Goal: Information Seeking & Learning: Learn about a topic

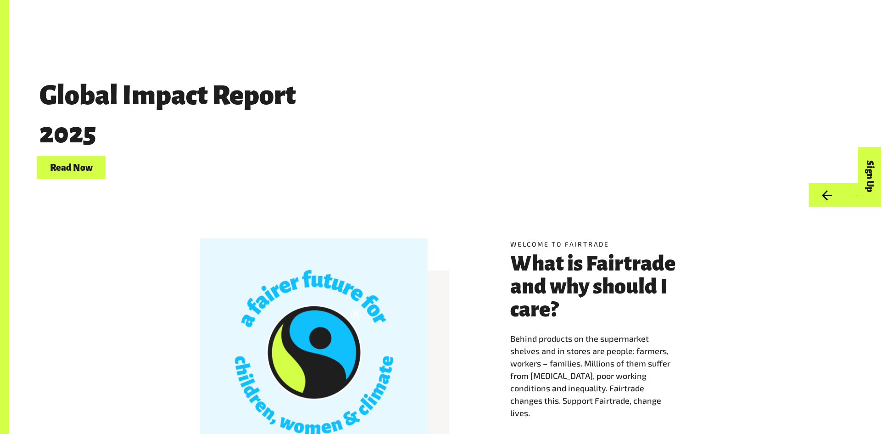
click at [472, 120] on div "Global Impact Report 2025 Read Now" at bounding box center [376, 126] width 678 height 106
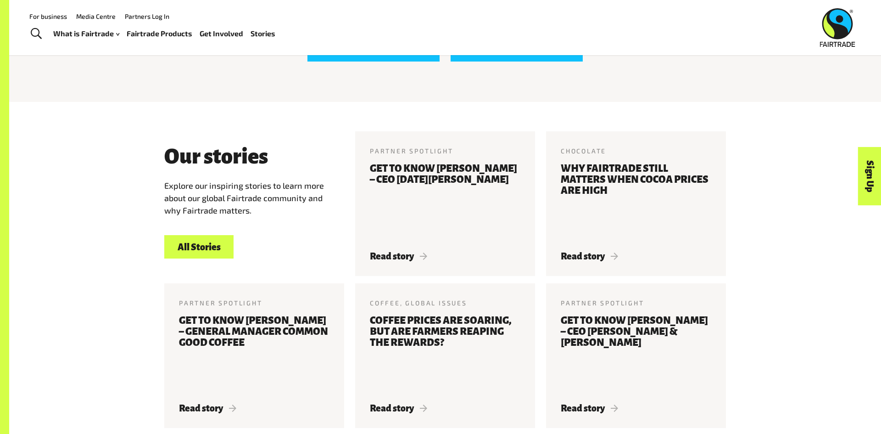
scroll to position [308, 0]
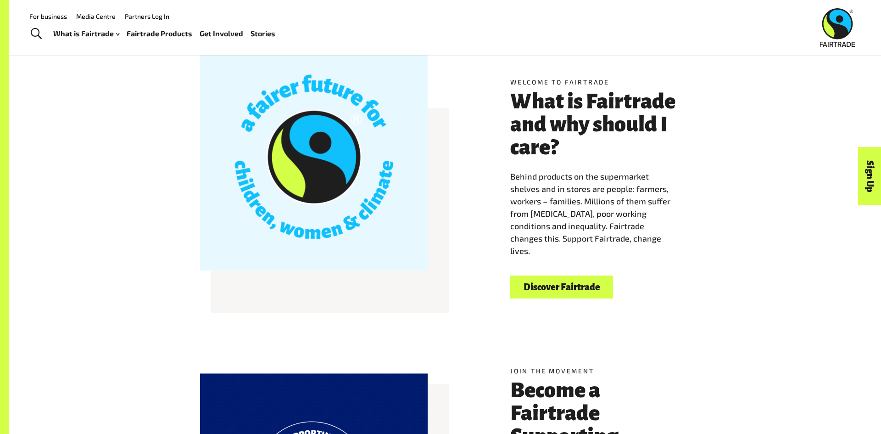
click at [572, 288] on link "Discover Fairtrade" at bounding box center [561, 286] width 103 height 23
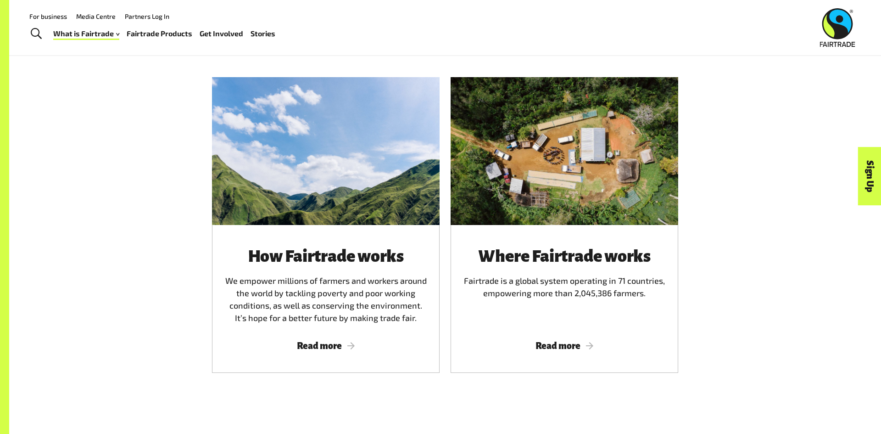
scroll to position [544, 0]
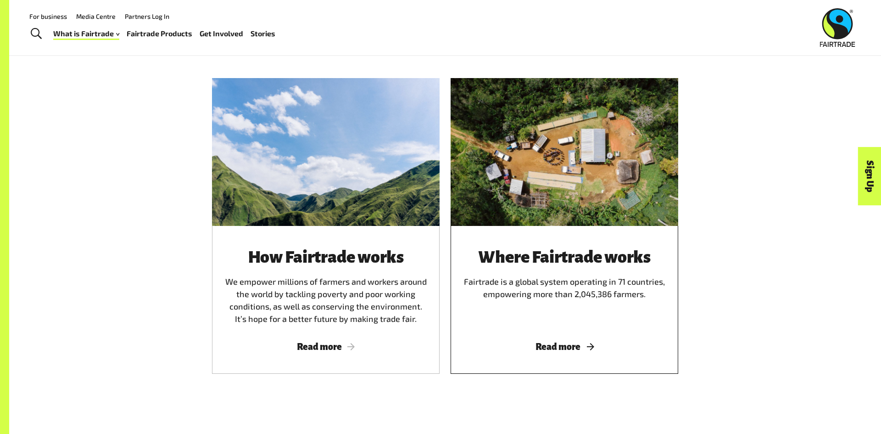
click at [458, 281] on div "Where Fairtrade works Fairtrade is a global system operating in 71 countries, e…" at bounding box center [564, 300] width 228 height 148
click at [348, 274] on div "How Fairtrade works We empower millions of farmers and workers around the world…" at bounding box center [326, 286] width 206 height 77
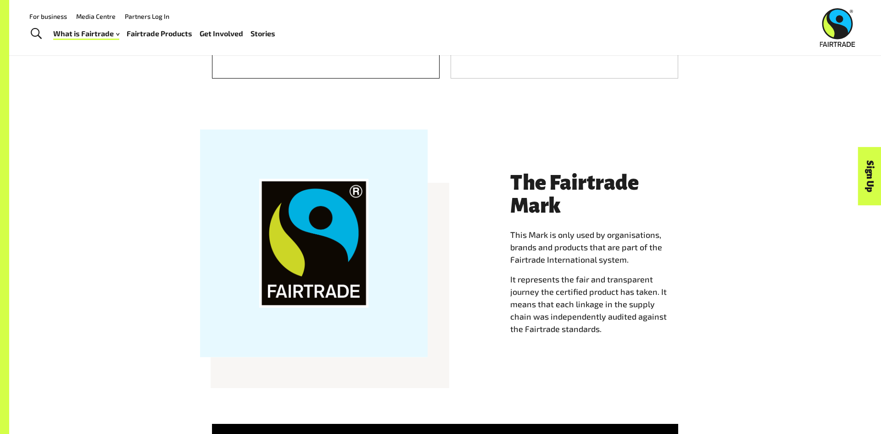
scroll to position [830, 0]
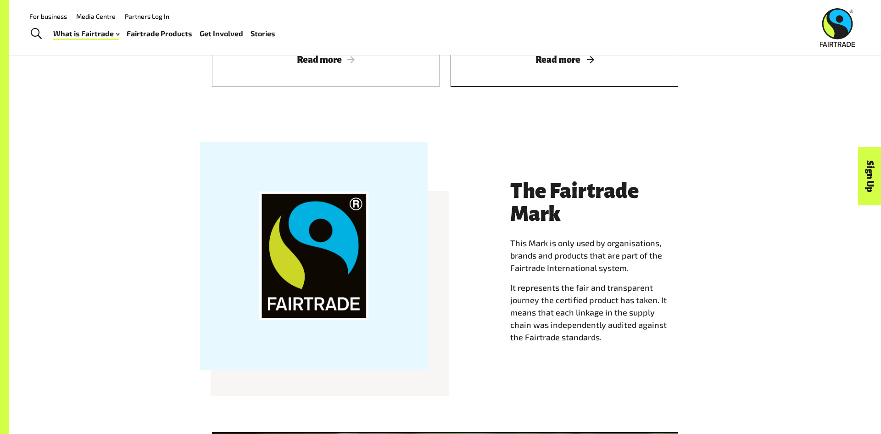
click at [500, 63] on span "Read more" at bounding box center [564, 60] width 206 height 10
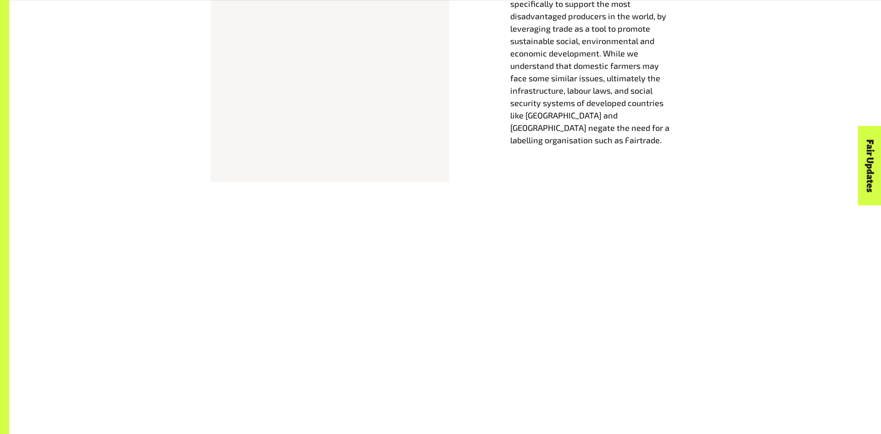
scroll to position [604, 0]
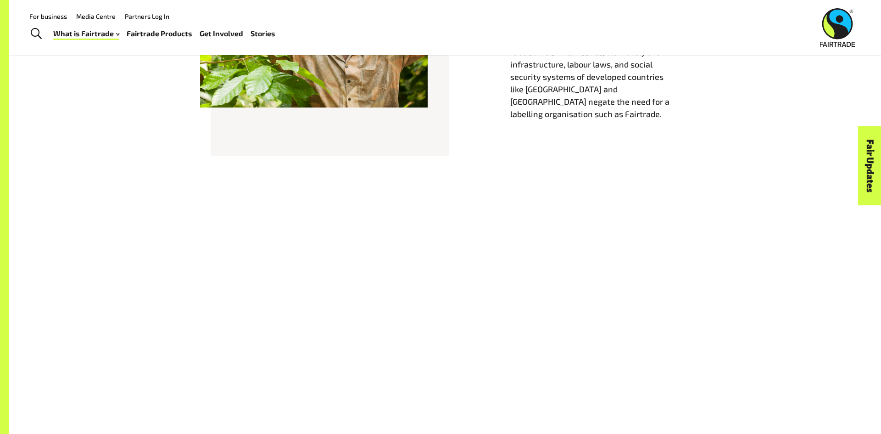
click at [228, 135] on div at bounding box center [314, 31] width 239 height 228
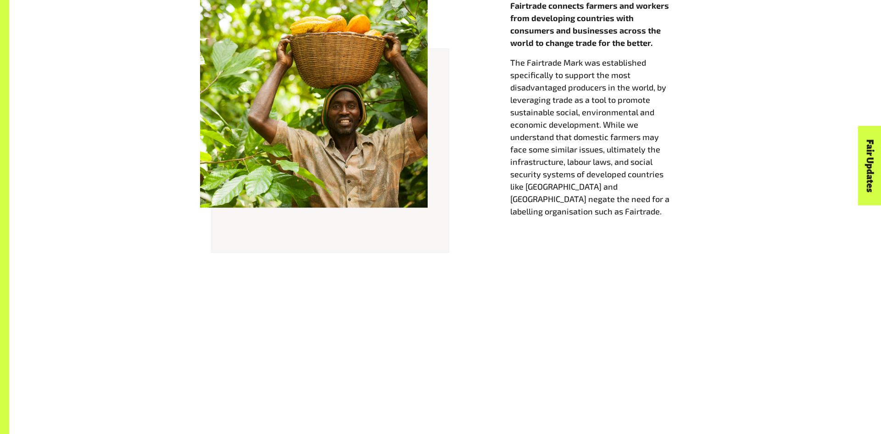
click at [485, 211] on div "Fairtrade connects farmers and workers from developing countries with consumers…" at bounding box center [445, 128] width 573 height 256
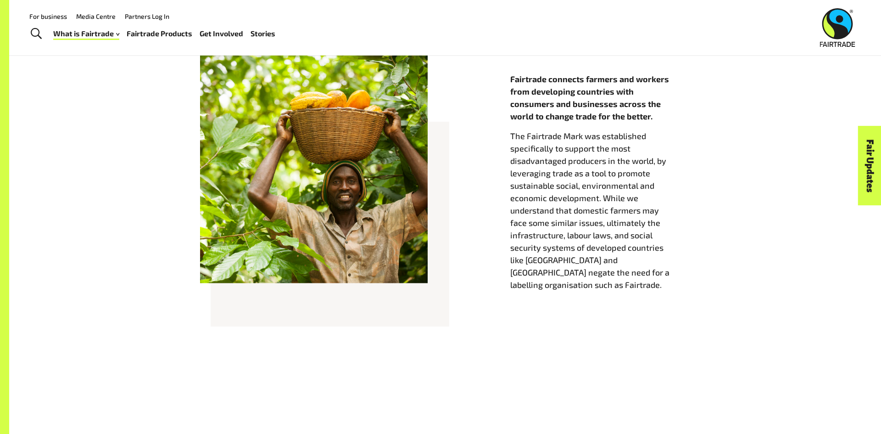
scroll to position [423, 0]
